Goal: Task Accomplishment & Management: Manage account settings

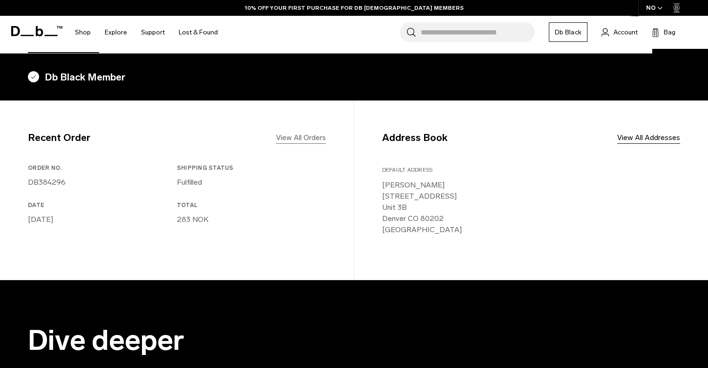
click at [295, 139] on link "View All Orders" at bounding box center [301, 137] width 50 height 11
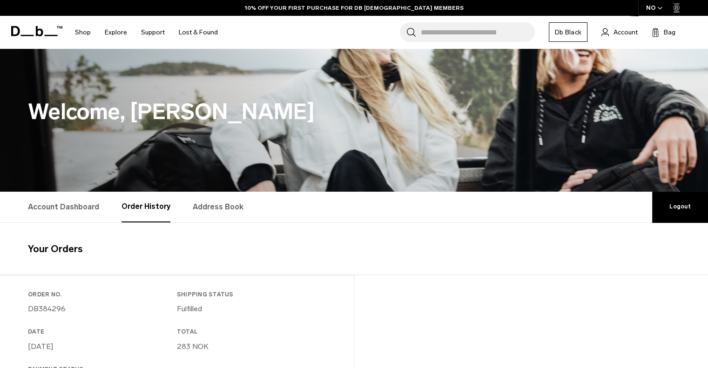
scroll to position [175, 0]
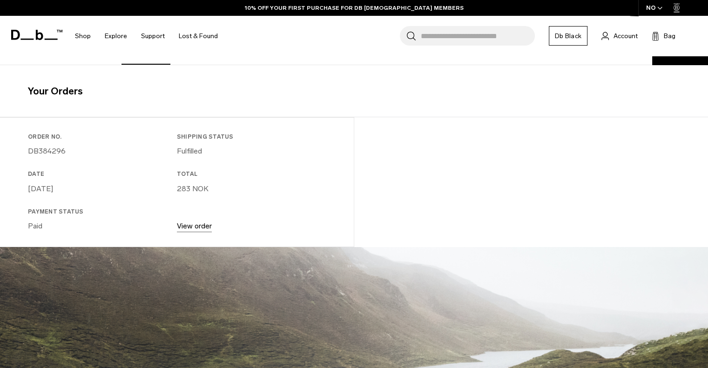
click at [199, 230] on link "View order" at bounding box center [194, 226] width 35 height 9
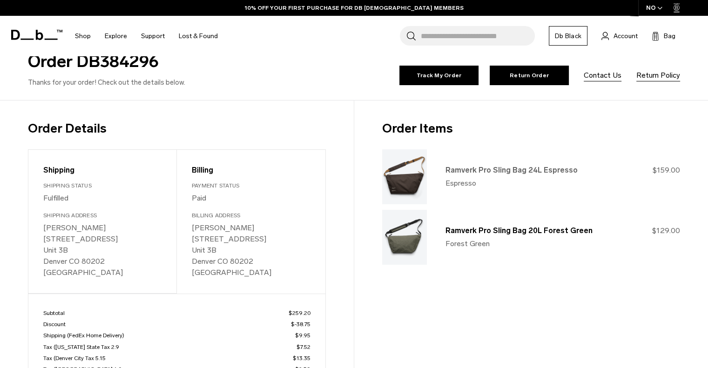
scroll to position [81, 0]
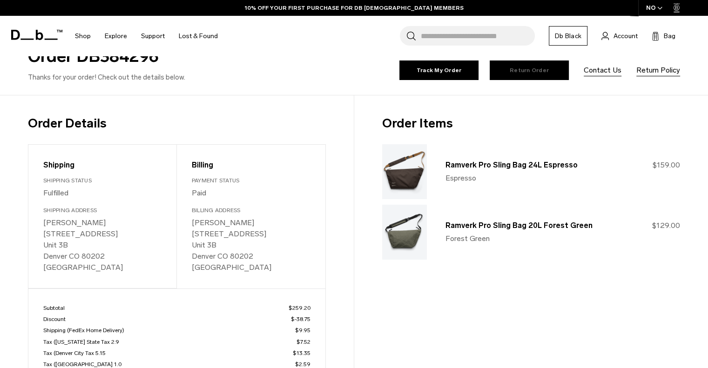
click at [535, 68] on link "Return Order" at bounding box center [529, 71] width 79 height 20
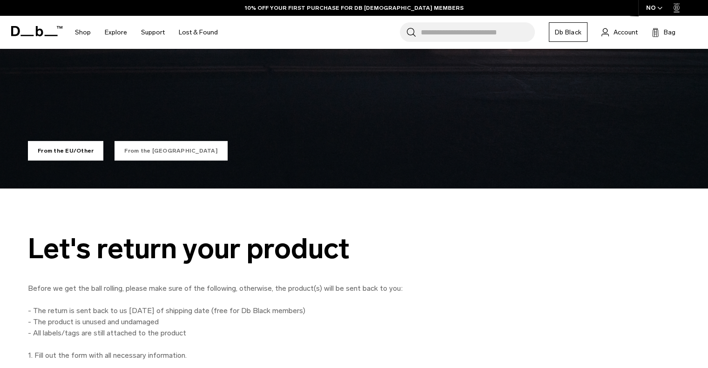
click at [132, 154] on link "From the [GEOGRAPHIC_DATA]" at bounding box center [170, 151] width 113 height 20
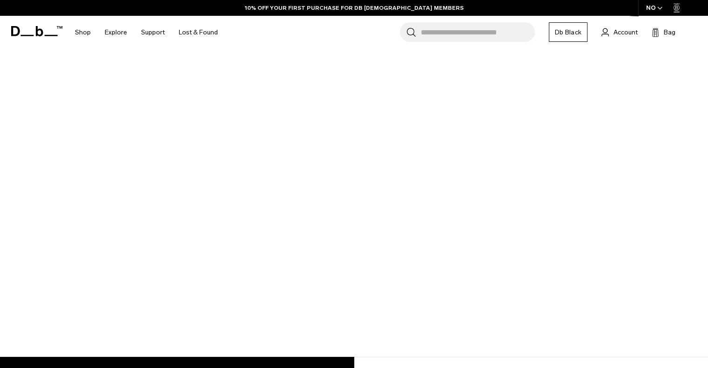
scroll to position [47, 0]
